Goal: Find contact information: Find contact information

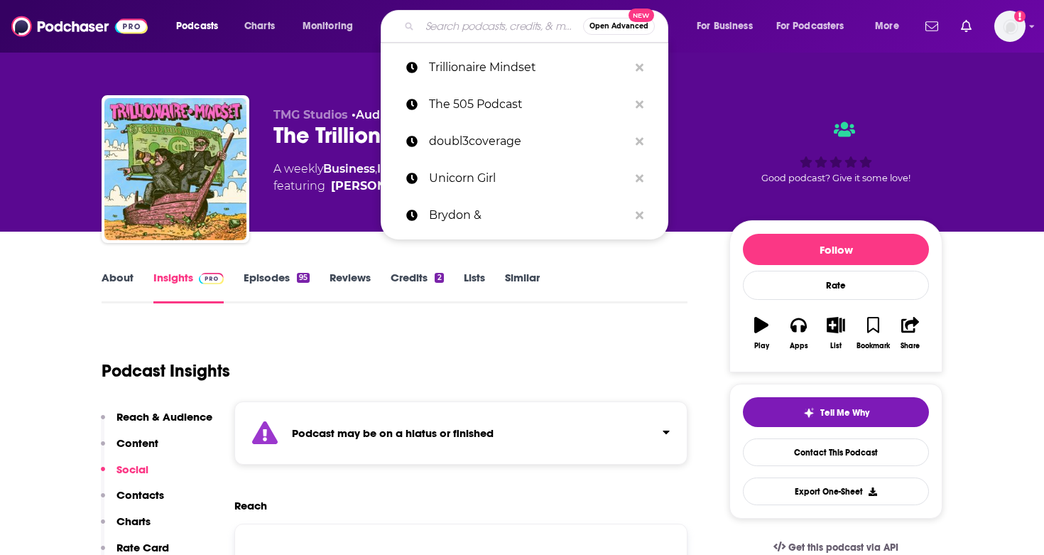
click at [509, 33] on input "Search podcasts, credits, & more..." at bounding box center [501, 26] width 163 height 23
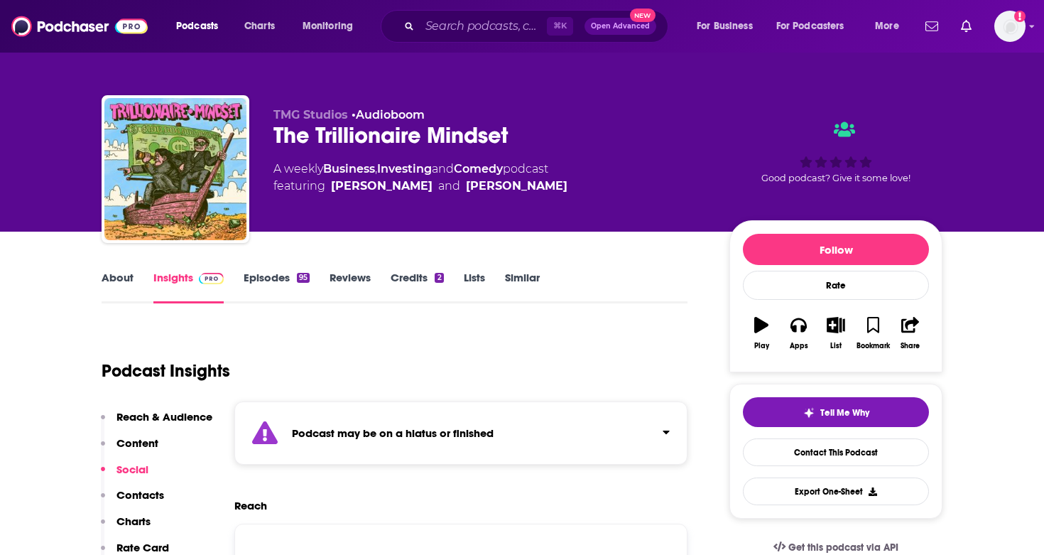
click at [449, 38] on div "⌘ K Open Advanced New" at bounding box center [525, 26] width 288 height 33
click at [460, 21] on input "Search podcasts, credits, & more..." at bounding box center [483, 26] width 127 height 23
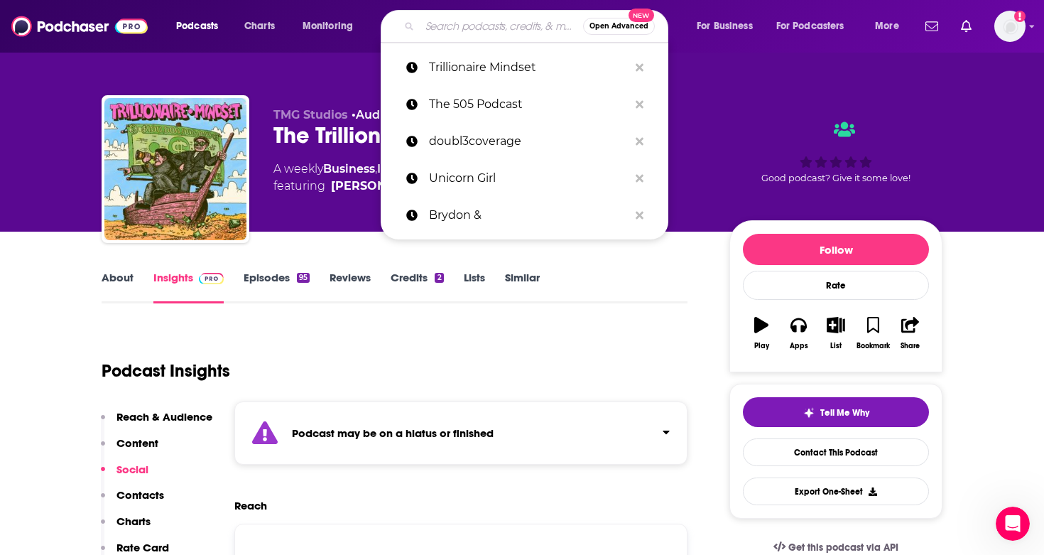
paste input "BestSelf University Podcast"
type input "BestSelf University Podcast"
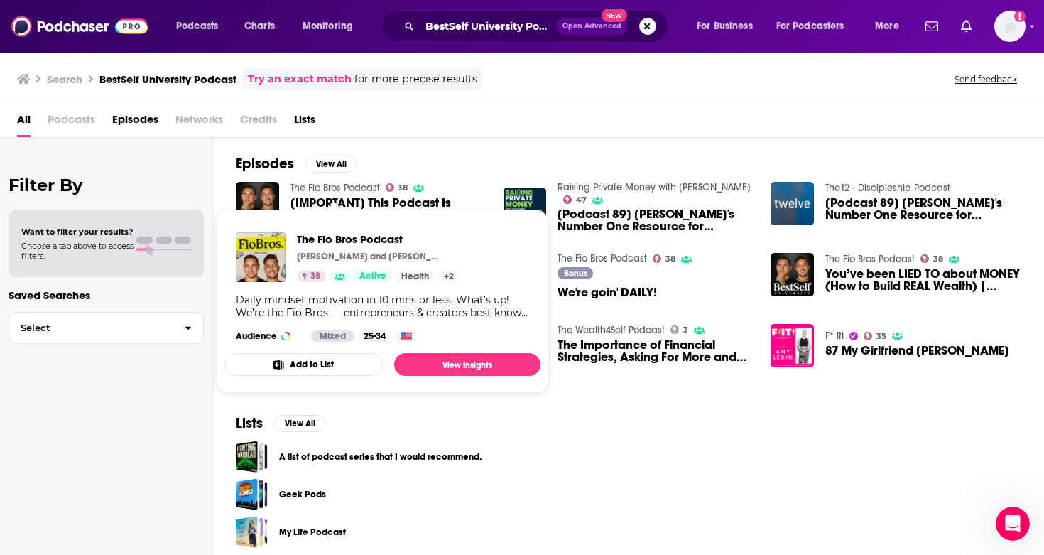
click at [377, 240] on span "The Fio Bros Podcast" at bounding box center [378, 238] width 163 height 13
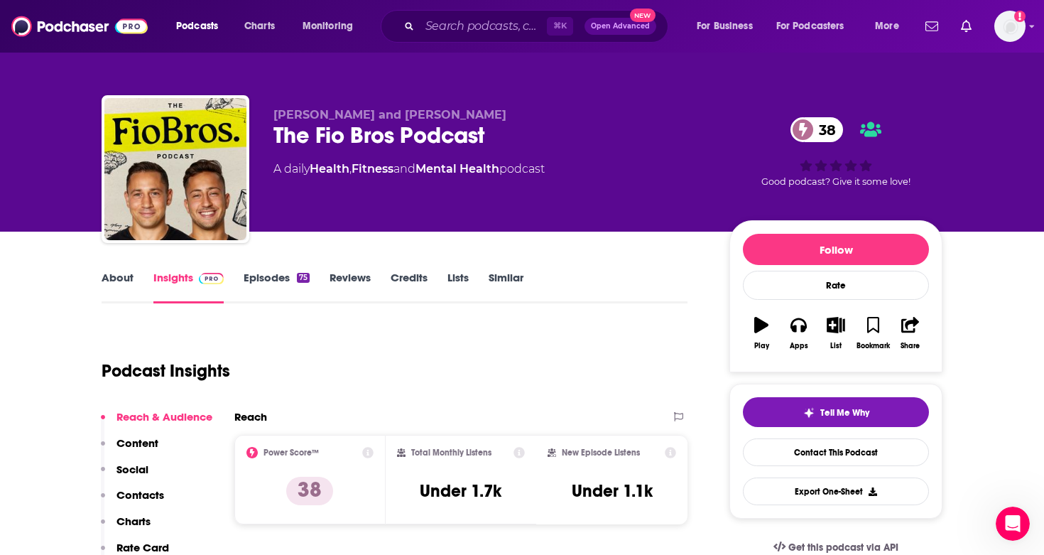
click at [374, 130] on div "The Fio Bros Podcast 38" at bounding box center [490, 135] width 433 height 28
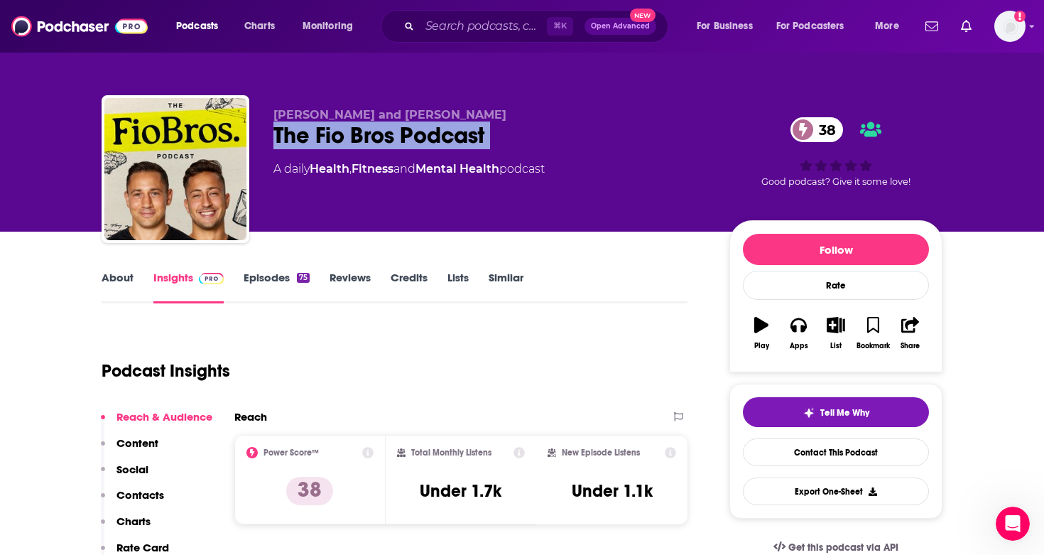
click at [374, 130] on div "The Fio Bros Podcast 38" at bounding box center [490, 135] width 433 height 28
copy div "The Fio Bros Podcast 38"
click at [115, 279] on link "About" at bounding box center [118, 287] width 32 height 33
